Goal: Navigation & Orientation: Find specific page/section

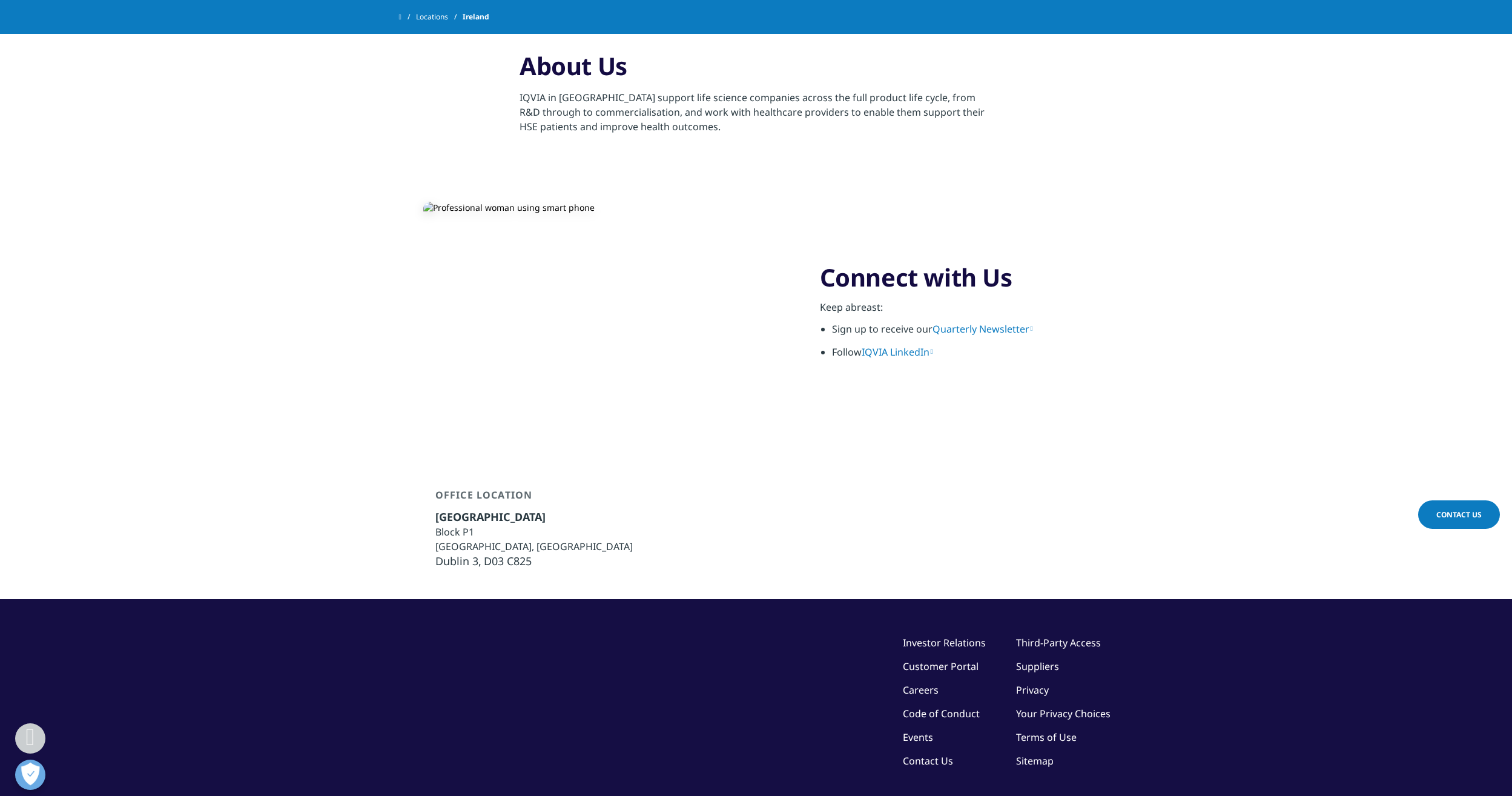
scroll to position [463, 0]
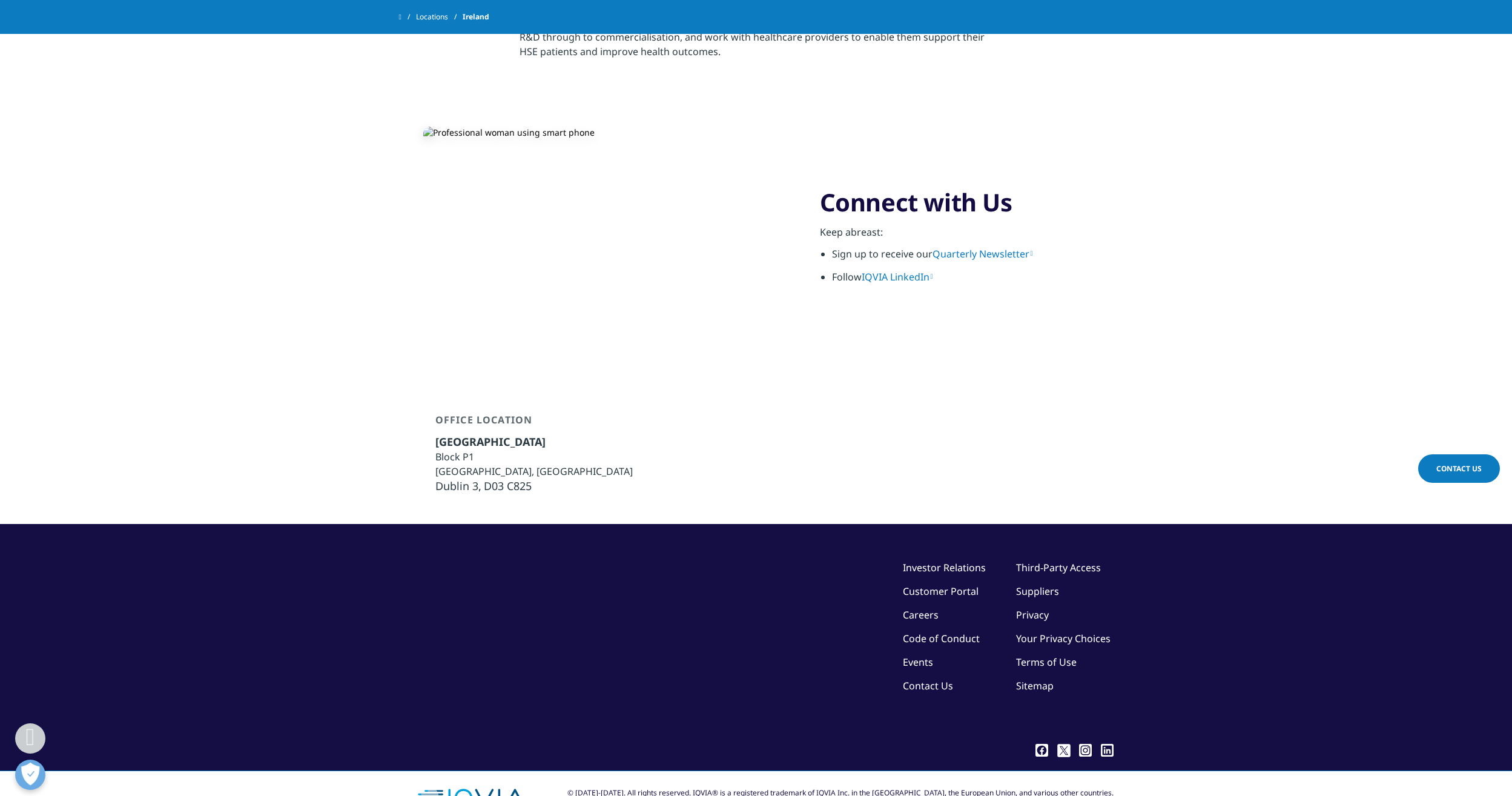
click at [1021, 679] on link "Sitemap" at bounding box center [1035, 686] width 38 height 13
